Goal: Communication & Community: Answer question/provide support

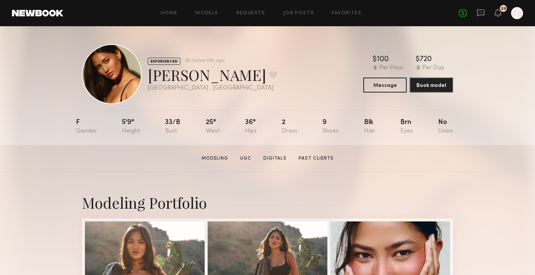
click at [479, 13] on icon at bounding box center [481, 13] width 8 height 8
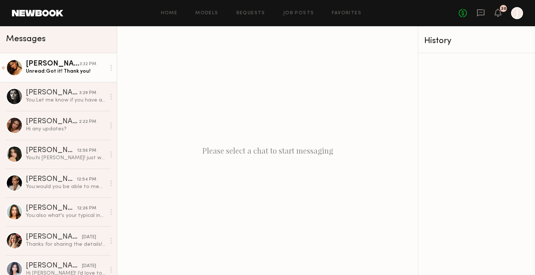
click at [64, 75] on link "[PERSON_NAME] 3:32 PM Unread: Got it! Thank you!" at bounding box center [58, 67] width 117 height 29
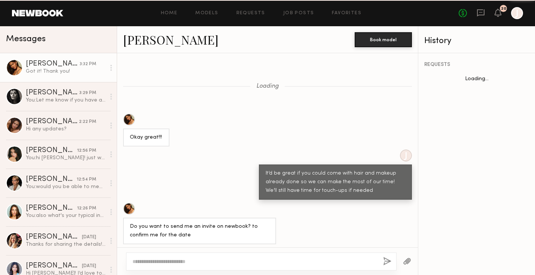
scroll to position [196, 0]
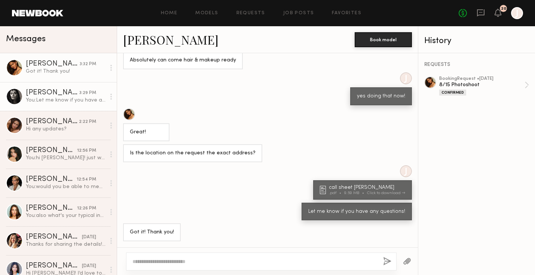
click at [70, 99] on div "You: Let me know if you have any questions!" at bounding box center [66, 100] width 80 height 7
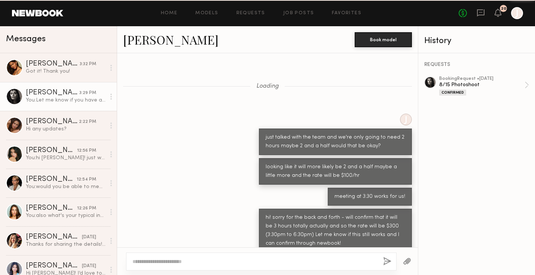
scroll to position [342, 0]
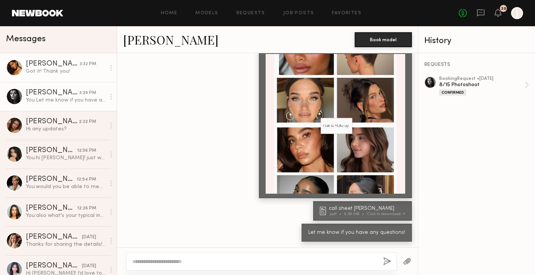
click at [73, 72] on div "Got it! Thank you!" at bounding box center [66, 71] width 80 height 7
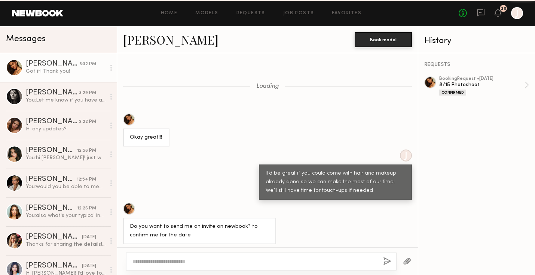
scroll to position [196, 0]
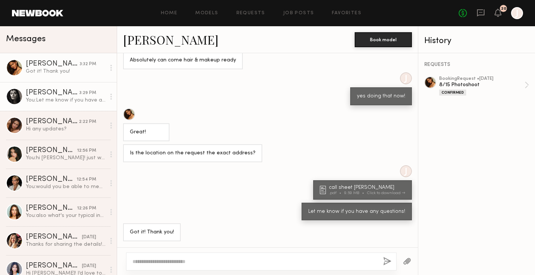
click at [67, 103] on div "You: Let me know if you have any questions!" at bounding box center [66, 100] width 80 height 7
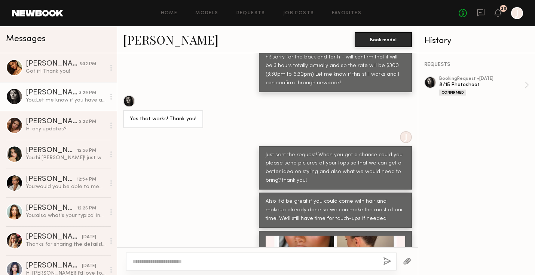
scroll to position [166, 0]
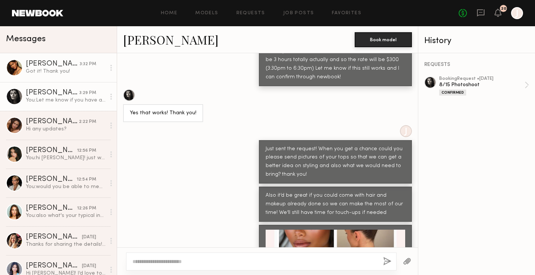
click at [58, 78] on link "[PERSON_NAME] 3:32 PM Got it! Thank you!" at bounding box center [58, 67] width 117 height 29
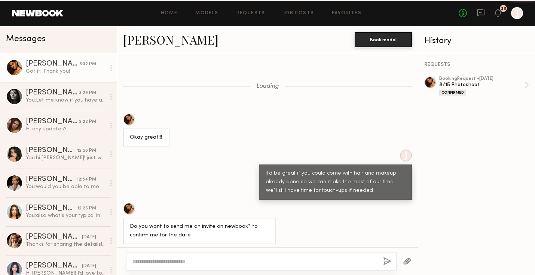
scroll to position [196, 0]
